Goal: Task Accomplishment & Management: Use online tool/utility

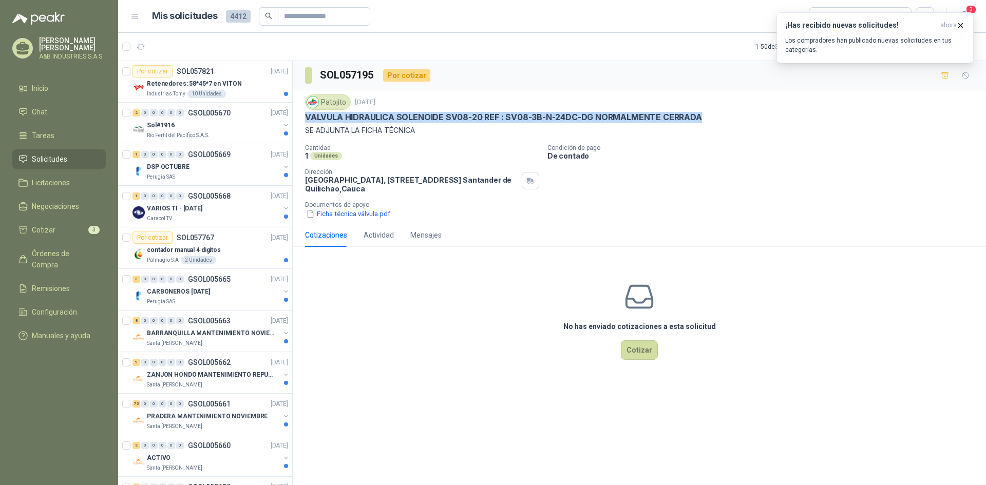
scroll to position [1078, 0]
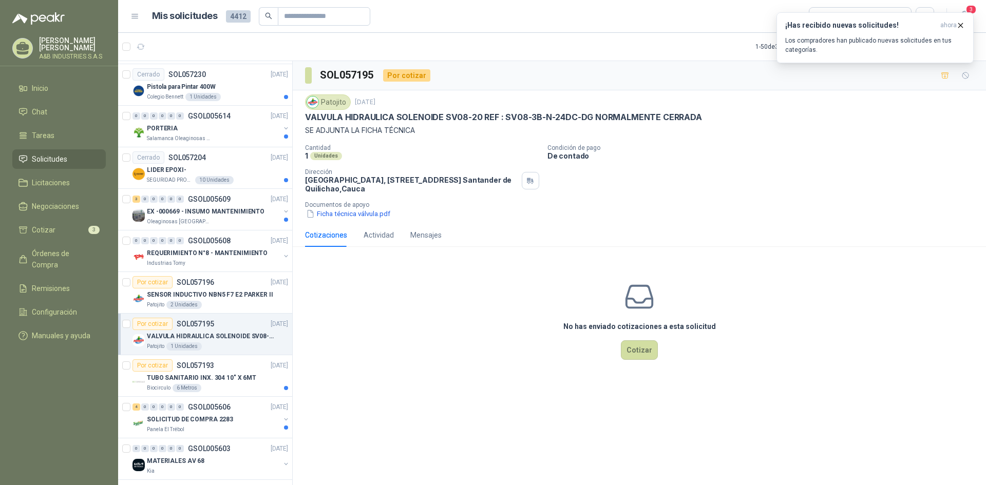
click at [717, 206] on p "Documentos de apoyo" at bounding box center [643, 204] width 677 height 7
click at [960, 25] on icon "button" at bounding box center [960, 25] width 4 height 4
click at [746, 310] on div "No has enviado cotizaciones a esta solicitud Cotizar" at bounding box center [639, 320] width 693 height 131
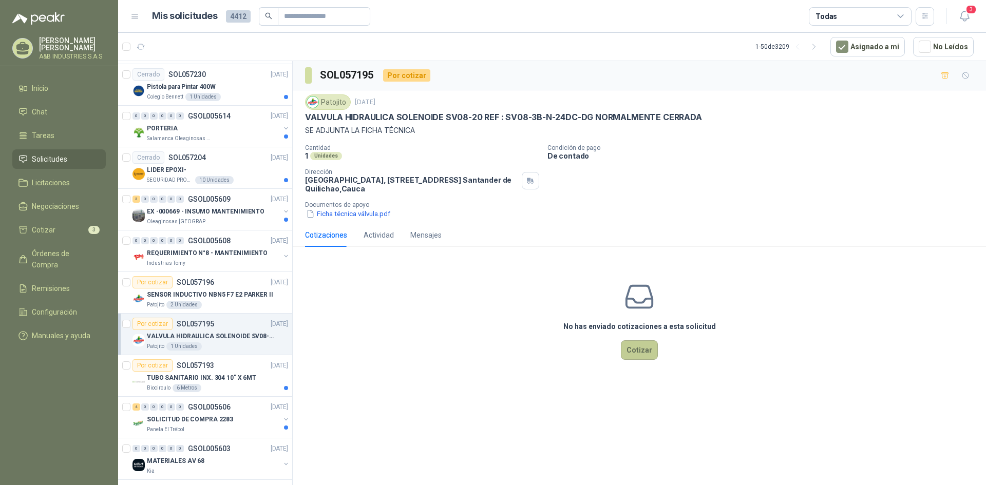
click at [655, 351] on button "Cotizar" at bounding box center [639, 350] width 37 height 20
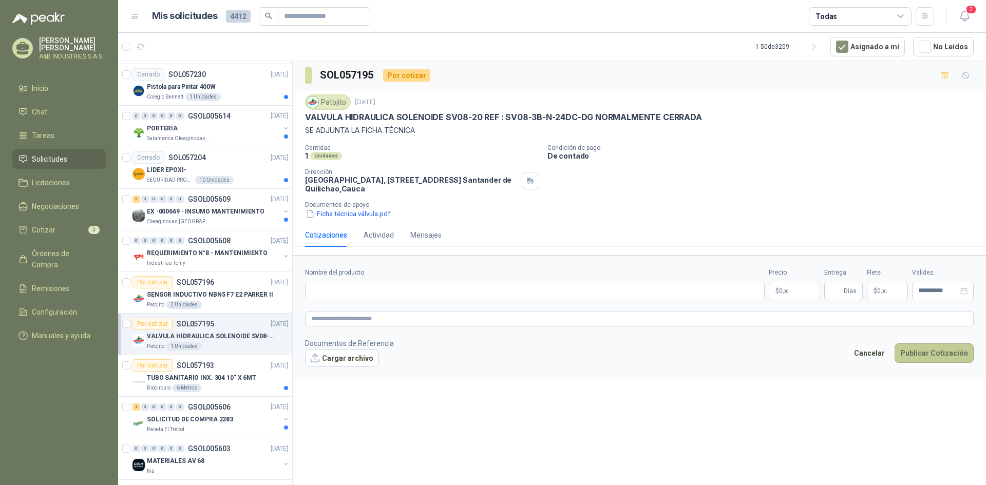
click at [948, 360] on button "Publicar Cotización" at bounding box center [933, 353] width 79 height 20
click at [339, 359] on button "Cargar archivo" at bounding box center [342, 358] width 74 height 18
click at [441, 292] on input "Nombre del producto" at bounding box center [534, 291] width 459 height 18
click at [551, 385] on form "**********" at bounding box center [639, 324] width 693 height 138
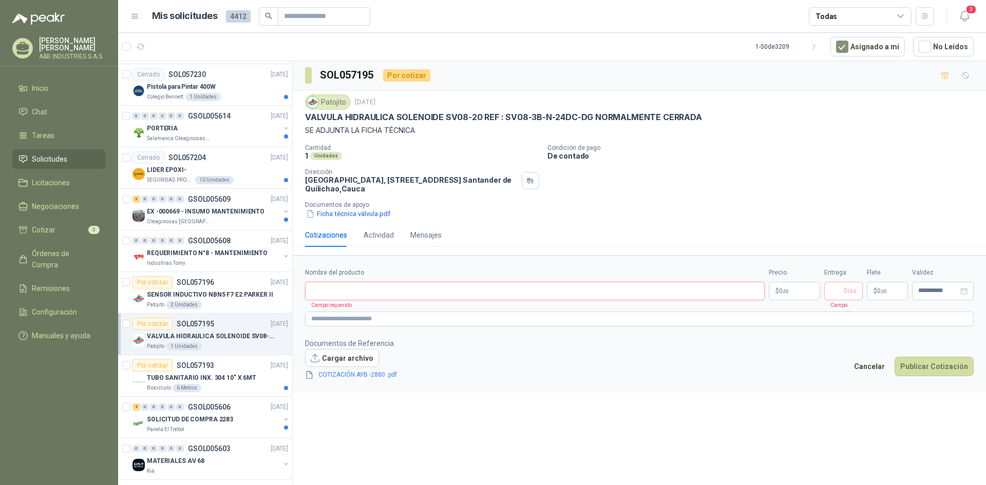
click at [393, 288] on input "Nombre del producto" at bounding box center [534, 291] width 459 height 18
paste input "**********"
type input "**********"
click at [456, 406] on div "**********" at bounding box center [639, 275] width 693 height 428
click at [805, 292] on p "$ 0 ,00" at bounding box center [793, 291] width 51 height 18
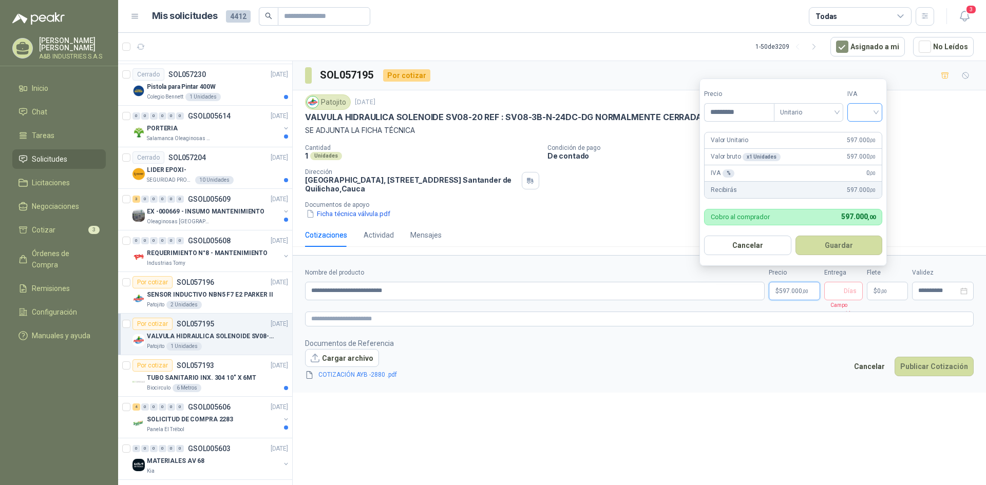
type input "*********"
click at [876, 109] on input "search" at bounding box center [864, 111] width 23 height 15
click at [876, 138] on div "19%" at bounding box center [866, 133] width 31 height 16
drag, startPoint x: 755, startPoint y: 361, endPoint x: 744, endPoint y: 362, distance: 10.4
click at [753, 362] on footer "Documentos de Referencia Cargar archivo COTIZACIÓN AYB -2880 .pdf Cancelar Publ…" at bounding box center [639, 359] width 668 height 43
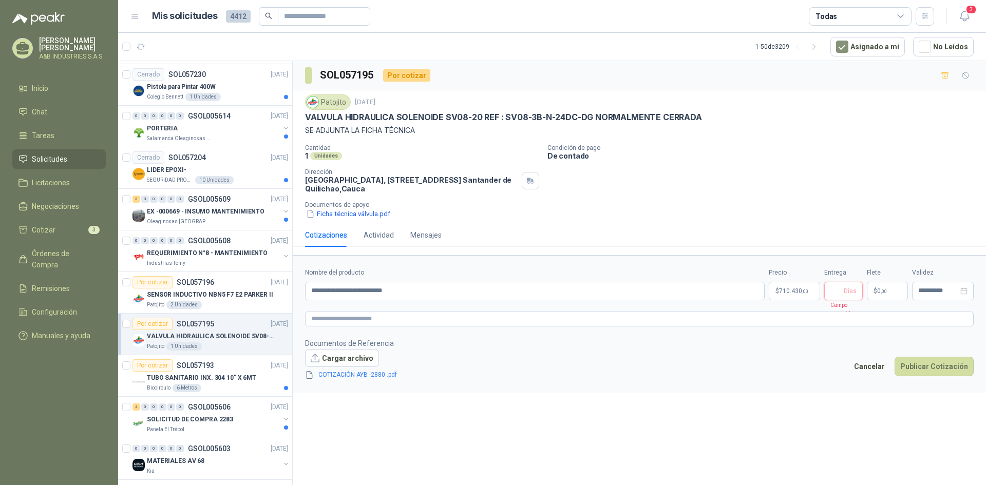
click at [836, 296] on input "Entrega" at bounding box center [835, 290] width 11 height 17
type input "*"
click at [883, 289] on span ",00" at bounding box center [883, 291] width 6 height 6
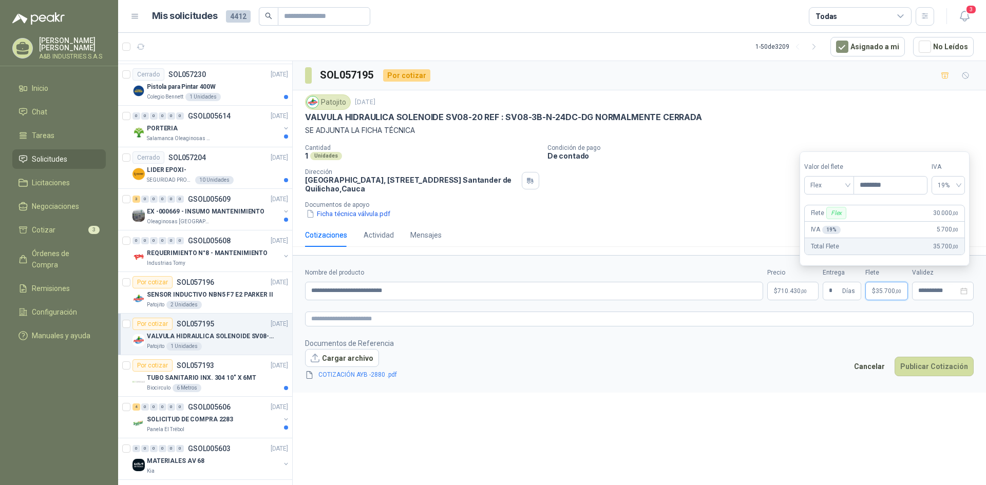
type input "********"
click at [798, 369] on footer "Documentos de Referencia Cargar archivo COTIZACIÓN AYB -2880 .pdf Cancelar Publ…" at bounding box center [639, 359] width 668 height 43
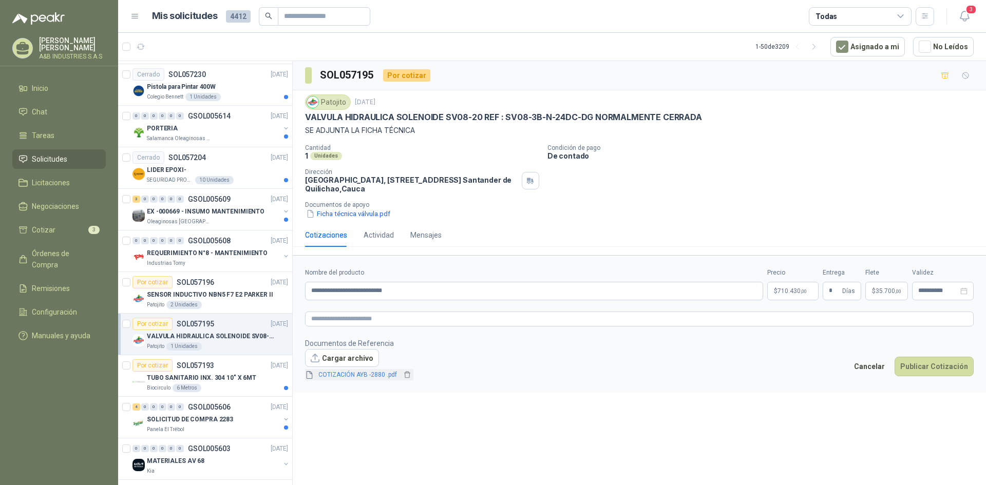
click at [348, 373] on link "COTIZACIÓN AYB -2880 .pdf" at bounding box center [357, 375] width 87 height 10
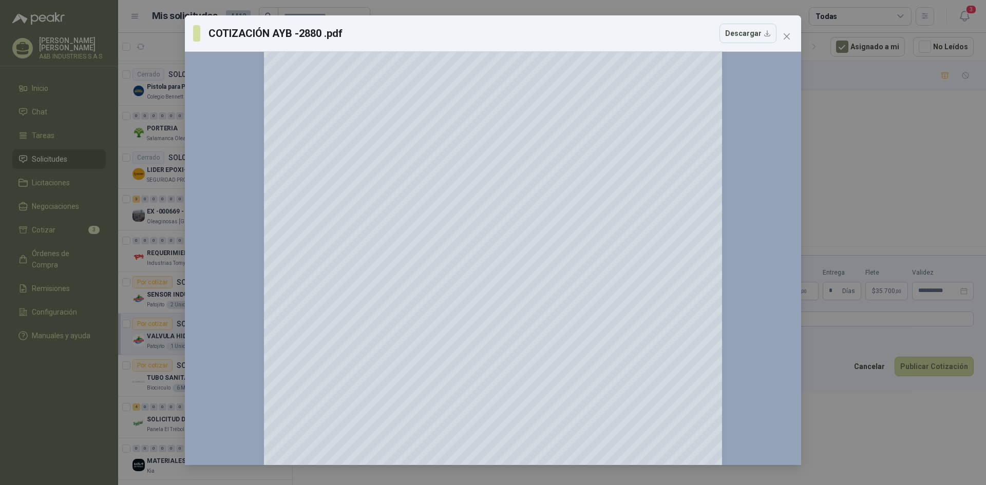
scroll to position [103, 0]
click at [787, 38] on icon "close" at bounding box center [786, 36] width 8 height 8
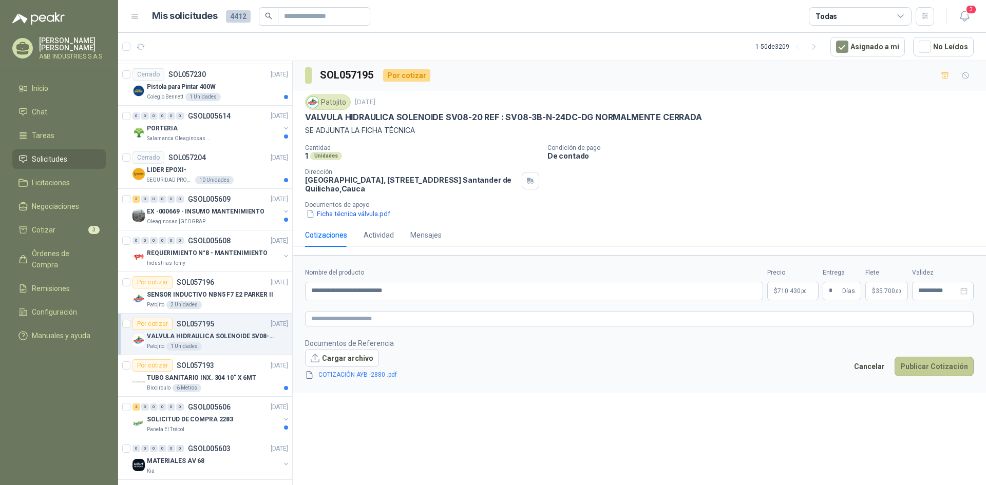
click at [926, 371] on button "Publicar Cotización" at bounding box center [933, 367] width 79 height 20
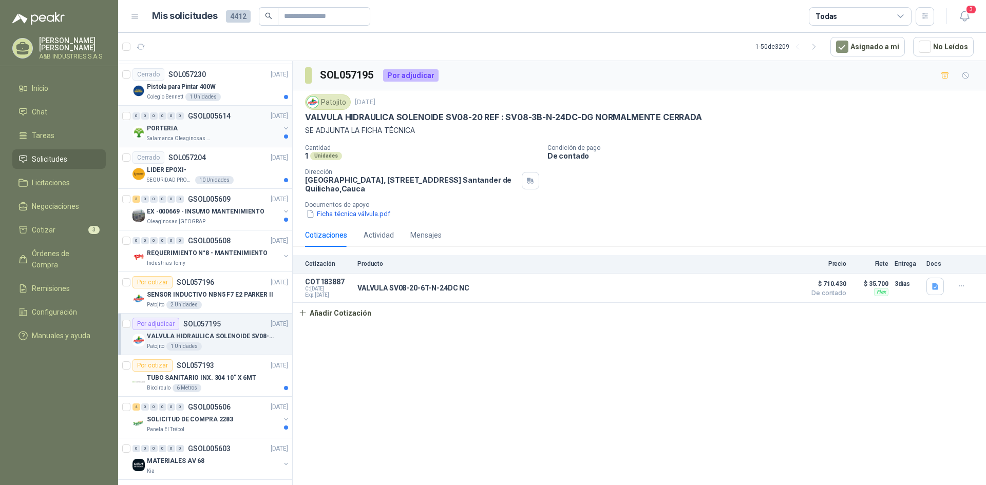
click at [239, 140] on div "Salamanca Oleaginosas SAS" at bounding box center [213, 138] width 133 height 8
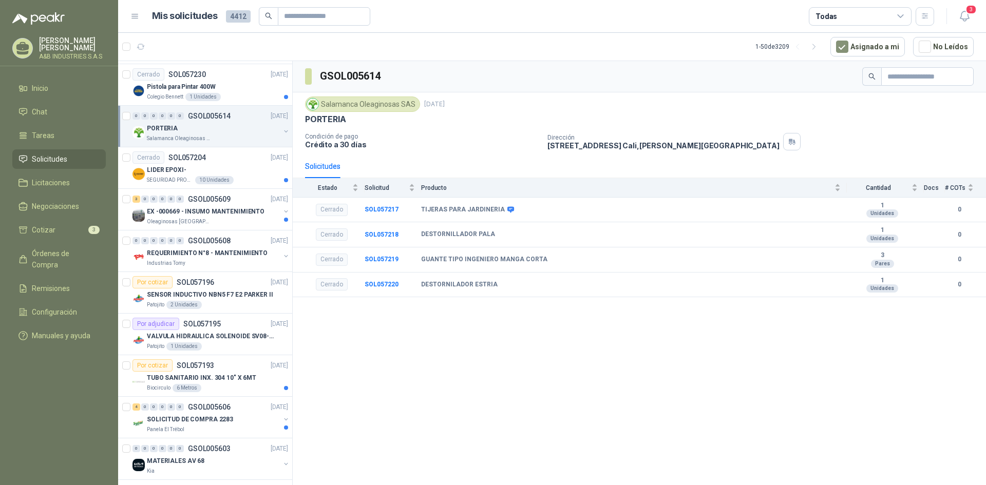
click at [634, 369] on div "GSOL005614 Salamanca Oleaginosas SAS [DATE] PORTERIA Condición de pago Crédito …" at bounding box center [639, 275] width 693 height 428
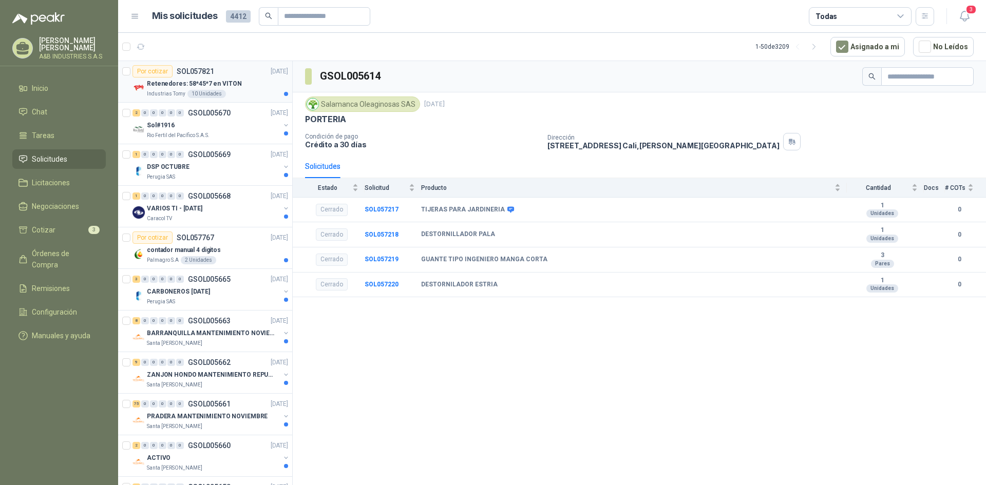
click at [248, 88] on div "Retenedores: 58*45*7 en VITON" at bounding box center [217, 84] width 141 height 12
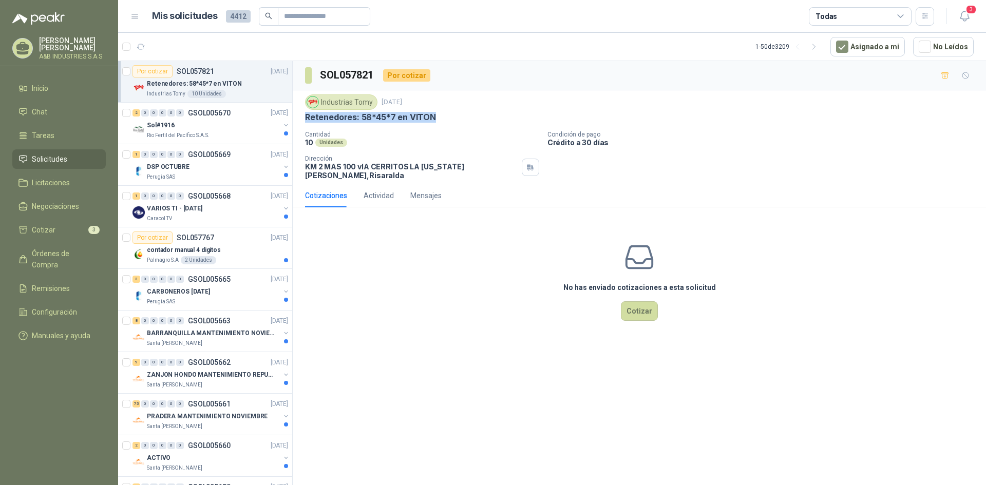
drag, startPoint x: 301, startPoint y: 119, endPoint x: 436, endPoint y: 118, distance: 134.5
click at [436, 118] on div "Industrias Tomy [DATE] [MEDICAL_DATA]: 58*45*7 en VITON Cantidad 10 Unidades Co…" at bounding box center [639, 136] width 693 height 93
click at [436, 118] on div "Retenedores: 58*45*7 en VITON" at bounding box center [639, 117] width 668 height 11
drag, startPoint x: 304, startPoint y: 115, endPoint x: 438, endPoint y: 117, distance: 134.0
click at [438, 117] on div "Industrias Tomy [DATE] [MEDICAL_DATA]: 58*45*7 en VITON Cantidad 10 Unidades Co…" at bounding box center [639, 136] width 693 height 93
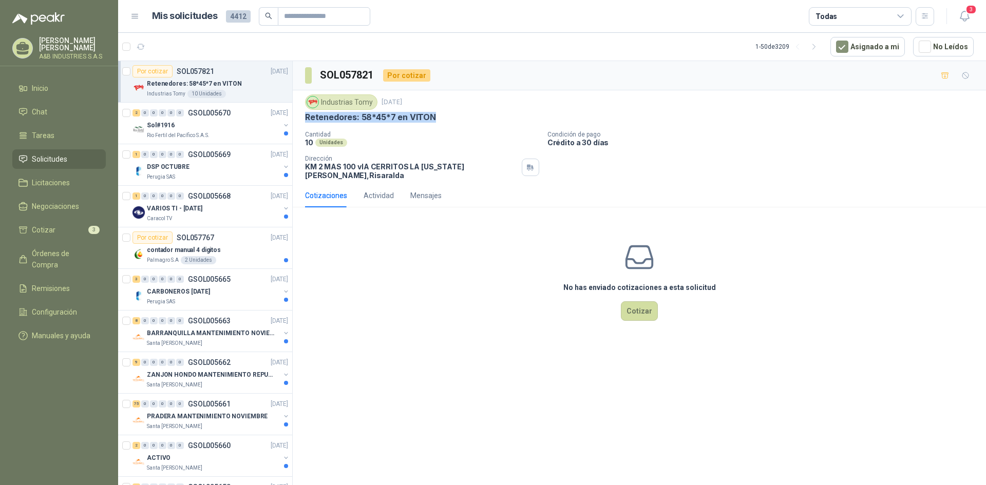
copy p "Retenedores: 58*45*7 en VITON"
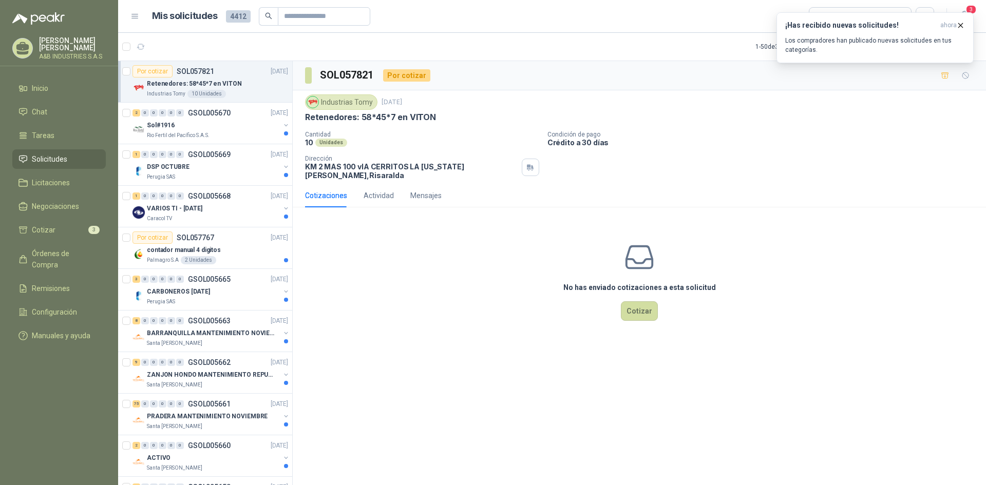
click at [460, 244] on div "No has enviado cotizaciones a esta solicitud Cotizar" at bounding box center [639, 281] width 693 height 131
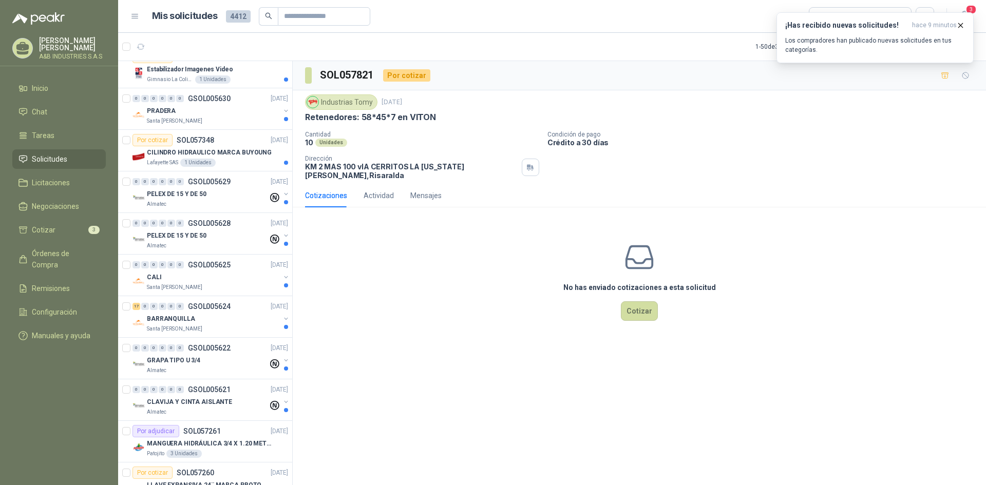
scroll to position [616, 0]
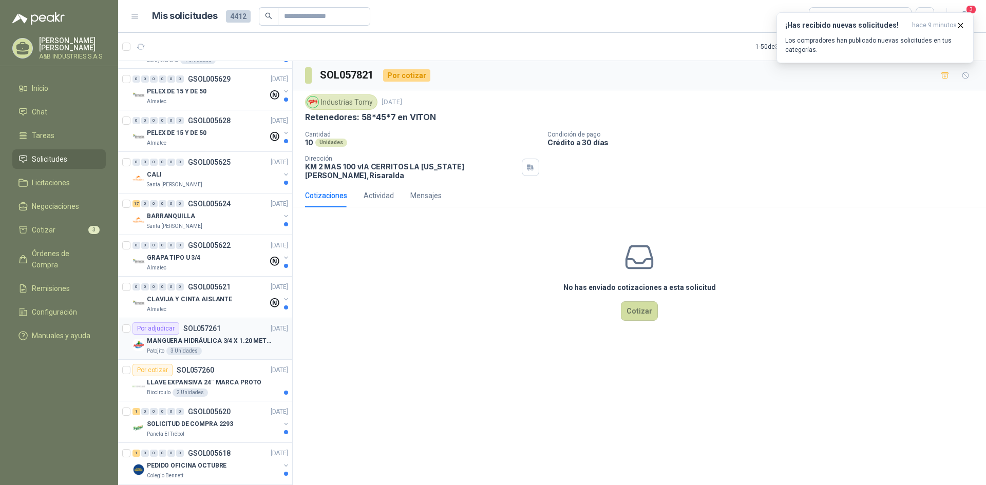
click at [219, 342] on p "MANGUERA HIDRÁULICA 3/4 X 1.20 METROS DE LONGITUD HR-HR-ACOPLADA" at bounding box center [211, 341] width 128 height 10
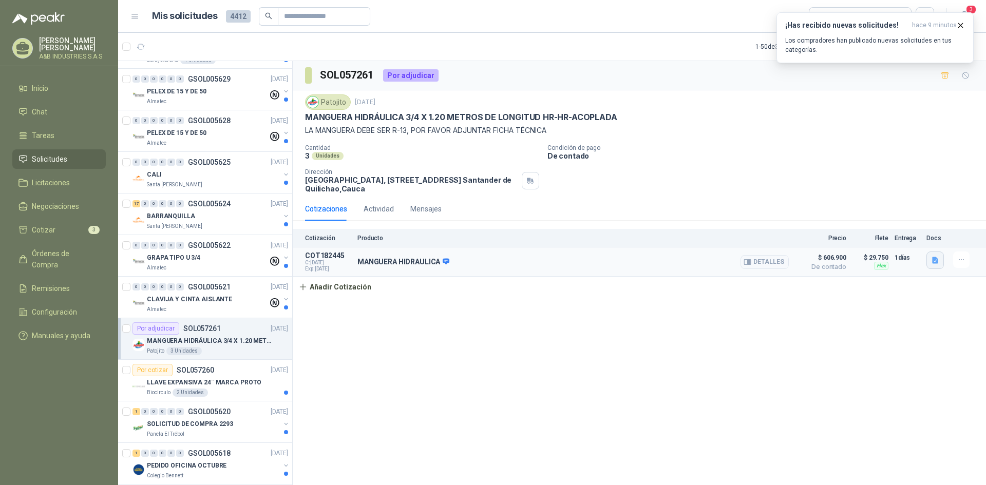
click at [935, 257] on icon "button" at bounding box center [935, 260] width 9 height 9
click at [899, 228] on div "COTIZACIÓN AYB -2879 .pdf" at bounding box center [887, 238] width 111 height 24
click at [893, 236] on button "COTIZACIÓN AYB -2879 .pdf" at bounding box center [888, 238] width 98 height 11
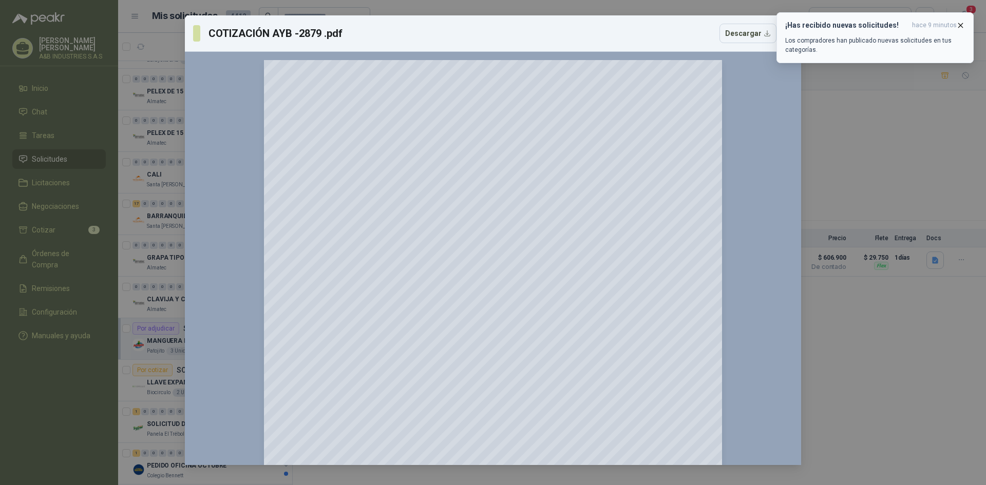
click at [961, 30] on div "¡Has recibido nuevas solicitudes! hace 9 minutos Los compradores han publicado …" at bounding box center [875, 37] width 180 height 33
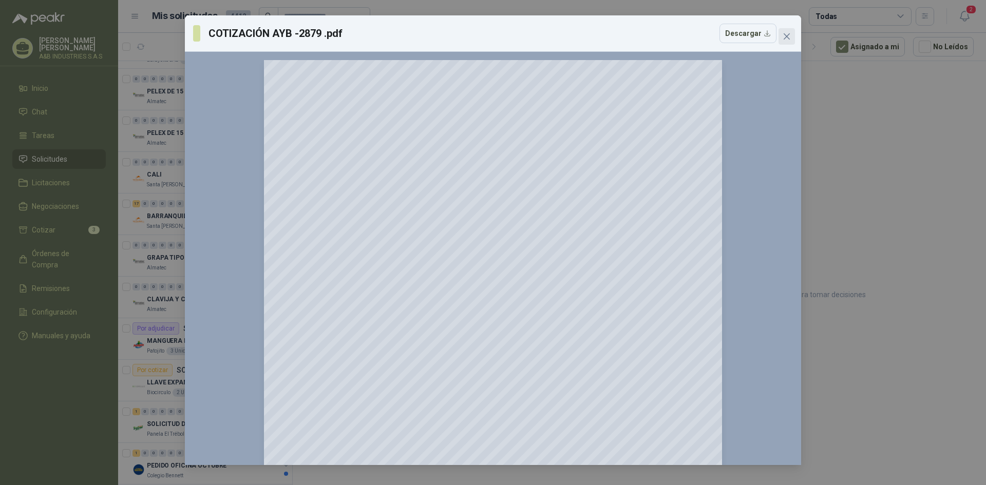
click at [790, 41] on button "Close" at bounding box center [786, 36] width 16 height 16
